Goal: Information Seeking & Learning: Find specific page/section

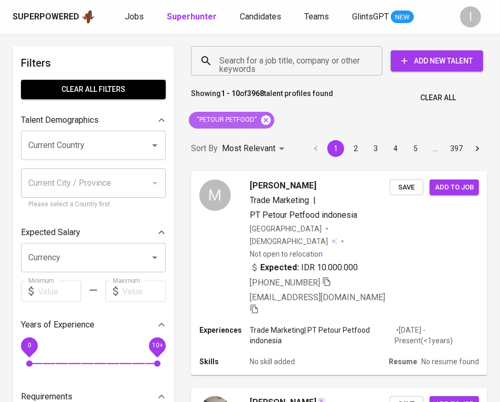
click at [264, 120] on icon at bounding box center [265, 119] width 9 height 9
click at [294, 75] on div "Search for a job title, company or other keywords" at bounding box center [286, 60] width 191 height 29
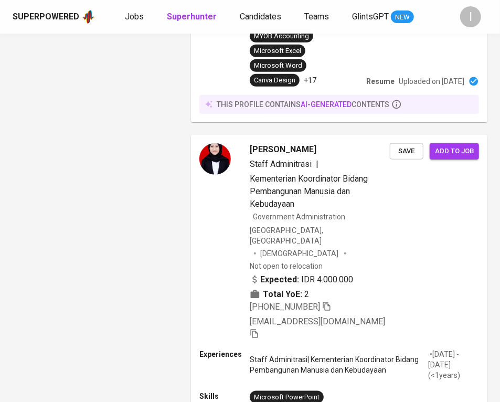
scroll to position [1695, 0]
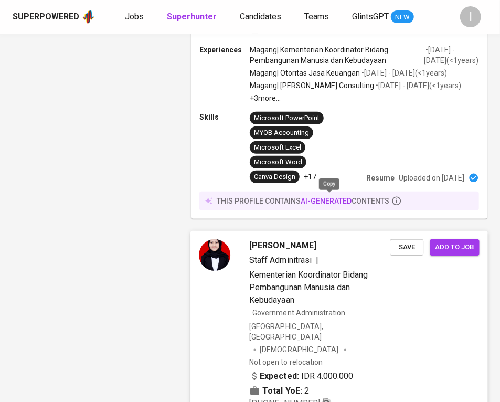
click at [329, 398] on icon "button" at bounding box center [326, 402] width 9 height 9
click at [330, 398] on icon "button" at bounding box center [326, 402] width 9 height 9
